Goal: Navigation & Orientation: Find specific page/section

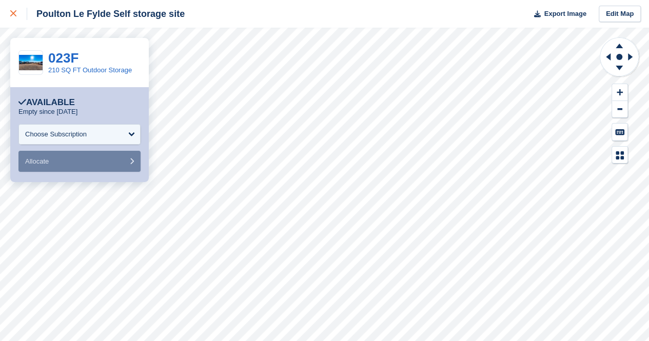
click at [18, 19] on div at bounding box center [18, 14] width 17 height 12
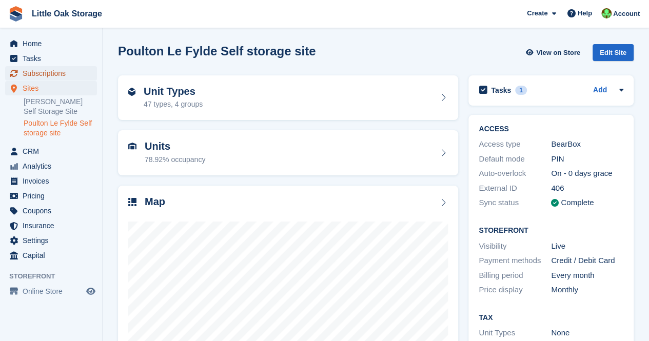
click at [56, 75] on span "Subscriptions" at bounding box center [54, 73] width 62 height 14
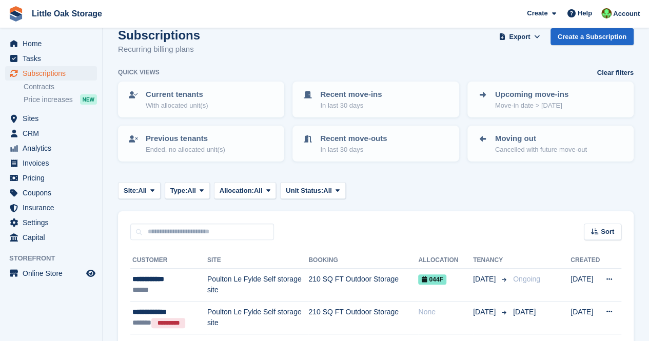
scroll to position [11, 0]
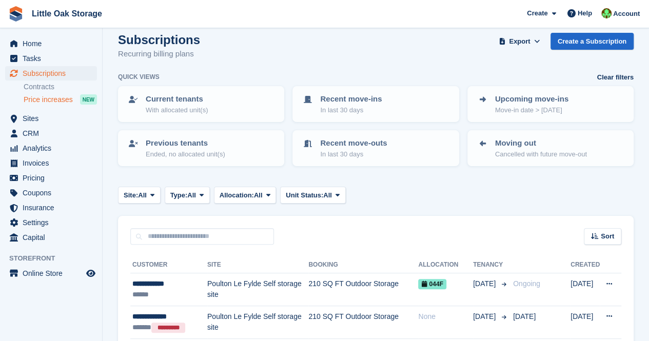
click at [45, 100] on span "Price increases" at bounding box center [48, 100] width 49 height 10
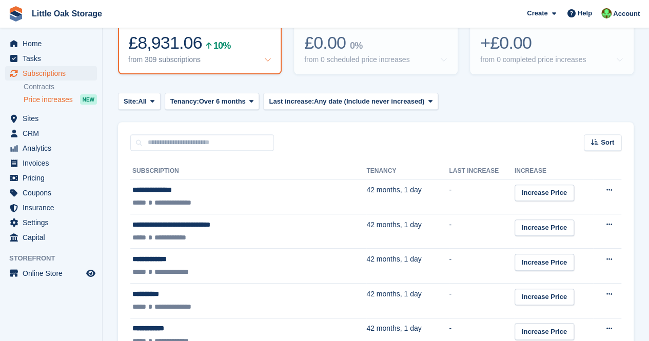
scroll to position [144, 0]
click at [34, 136] on span "CRM" at bounding box center [54, 133] width 62 height 14
